Goal: Use online tool/utility: Utilize a website feature to perform a specific function

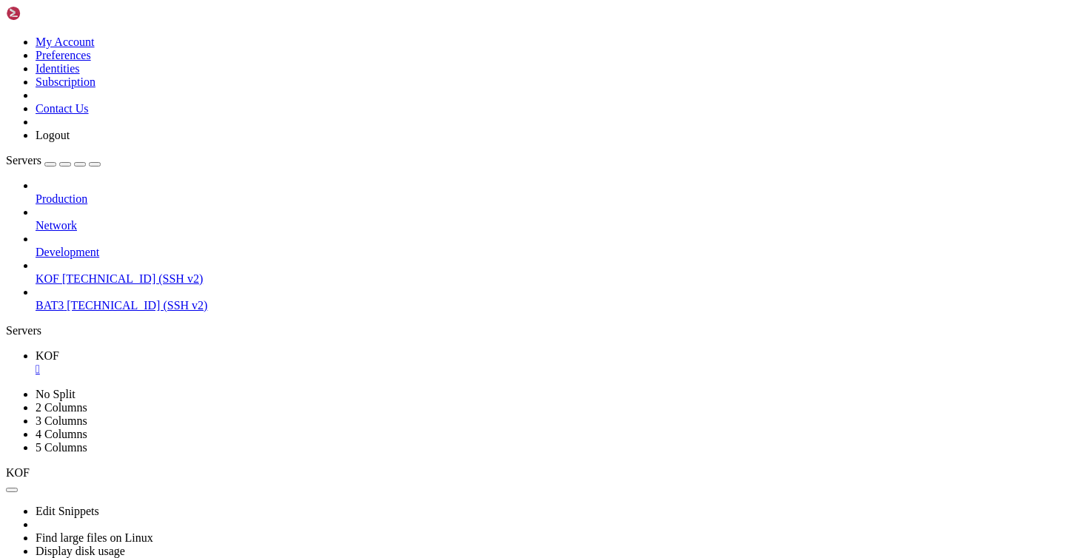
scroll to position [1058, 0]
